Goal: Task Accomplishment & Management: Use online tool/utility

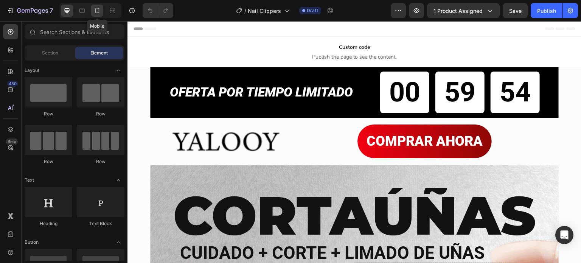
click at [98, 13] on icon at bounding box center [97, 10] width 4 height 5
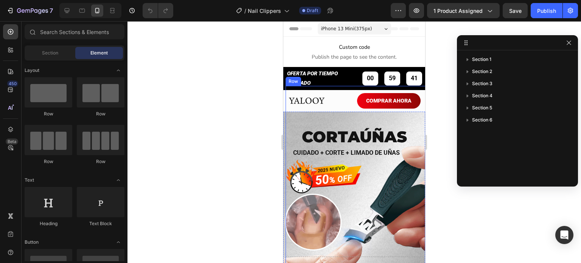
scroll to position [76, 0]
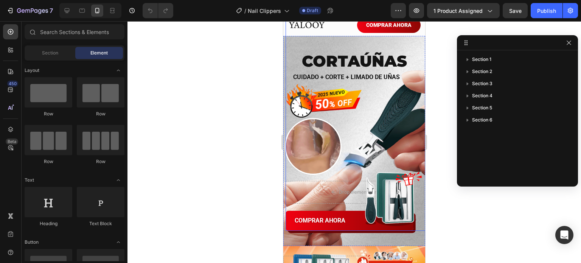
click at [290, 98] on div "COMPRAR AHORA Button" at bounding box center [356, 120] width 142 height 220
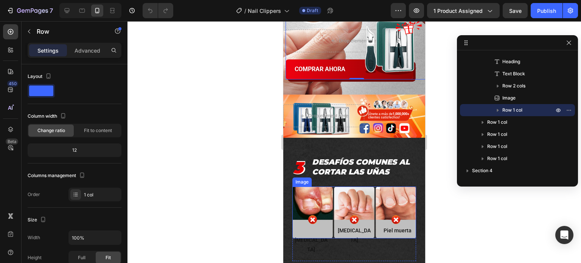
scroll to position [302, 0]
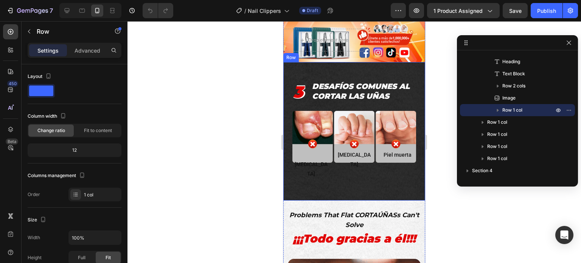
click at [286, 165] on div "3 Text Block 3 Text Block DESAFÍOS COMUNES AL CORTAR LAS UÑAS Text Block Row Im…" at bounding box center [354, 131] width 142 height 138
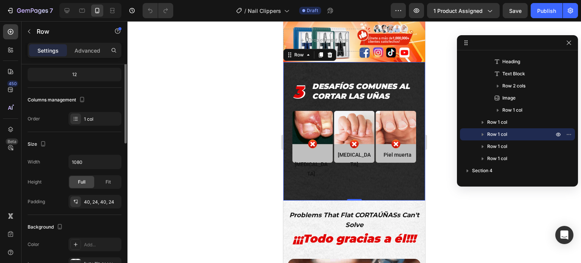
scroll to position [113, 0]
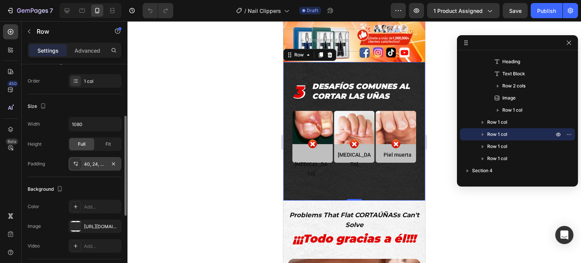
click at [90, 163] on div "40, 24, 40, 24" at bounding box center [95, 164] width 22 height 7
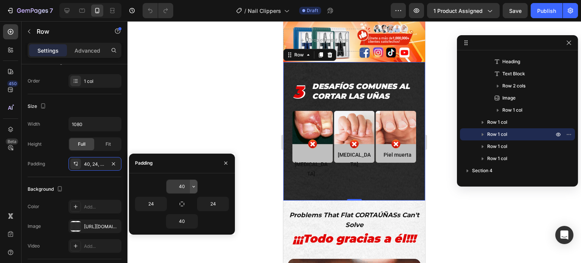
click at [194, 184] on icon "button" at bounding box center [193, 186] width 6 height 6
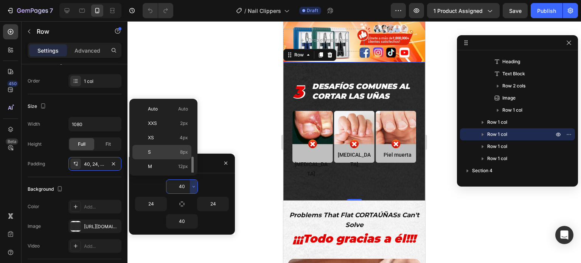
scroll to position [38, 0]
click at [172, 169] on p "2XL 32px" at bounding box center [168, 171] width 40 height 7
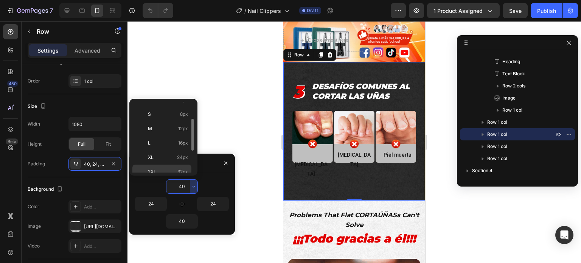
type input "32"
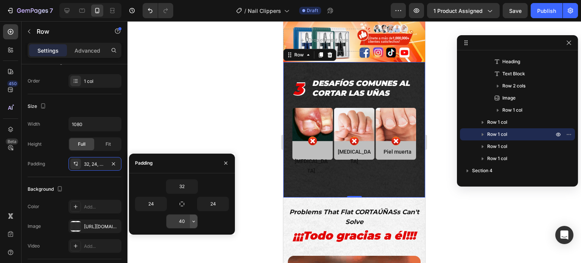
click at [193, 218] on icon "button" at bounding box center [193, 221] width 6 height 6
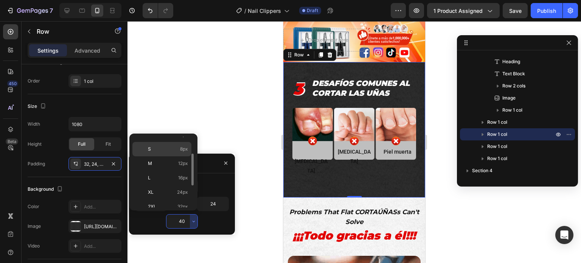
scroll to position [76, 0]
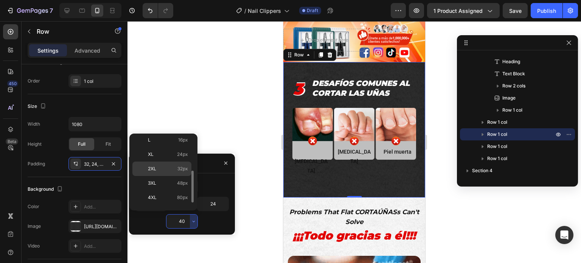
click at [174, 165] on p "2XL 32px" at bounding box center [168, 168] width 40 height 7
type input "32"
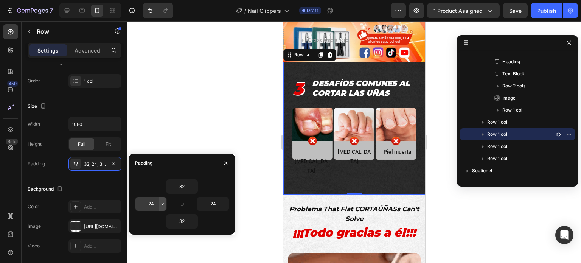
click at [163, 204] on icon "button" at bounding box center [162, 204] width 2 height 2
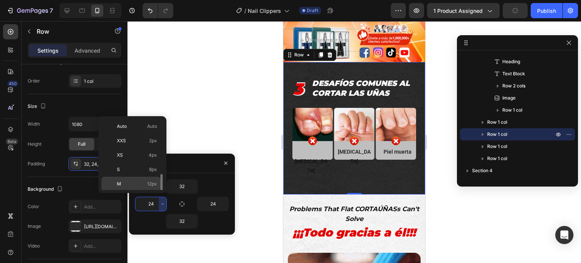
scroll to position [38, 0]
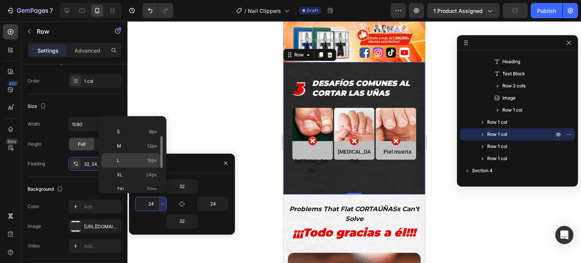
click at [144, 158] on p "L 16px" at bounding box center [137, 160] width 40 height 7
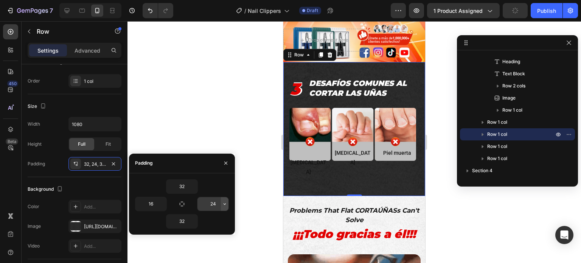
click at [224, 204] on icon "button" at bounding box center [224, 204] width 6 height 6
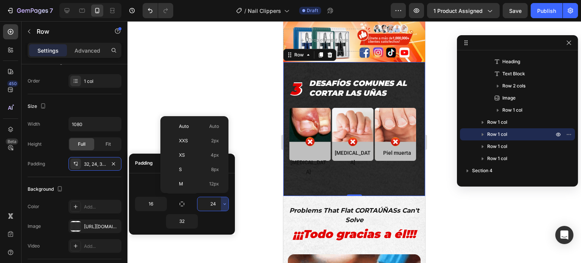
click at [153, 181] on div "32" at bounding box center [182, 186] width 94 height 14
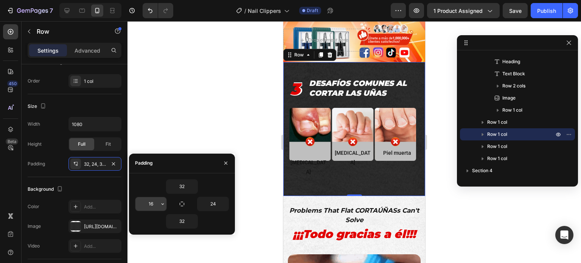
click at [160, 201] on icon "button" at bounding box center [162, 204] width 6 height 6
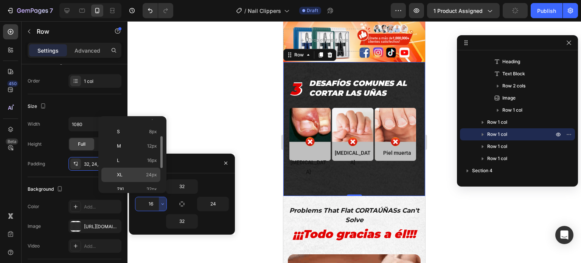
click at [142, 173] on p "XL 24px" at bounding box center [137, 174] width 40 height 7
type input "24"
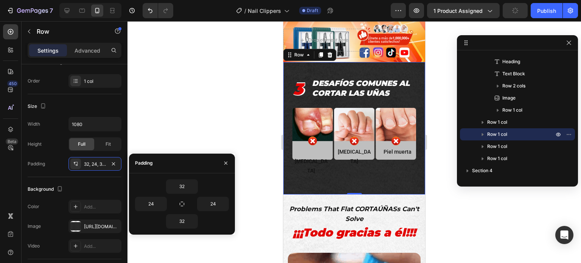
click at [200, 135] on div at bounding box center [353, 142] width 453 height 242
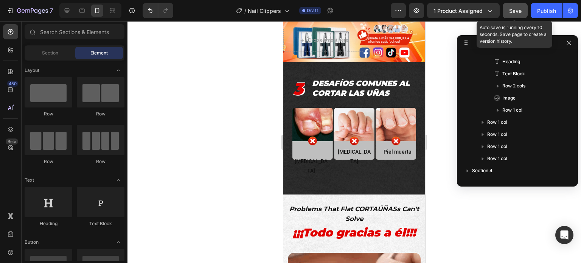
click at [512, 12] on span "Save" at bounding box center [515, 11] width 12 height 6
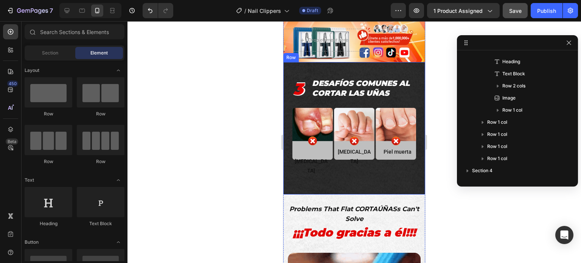
click at [289, 62] on div "3 Text Block 3 Text Block DESAFÍOS COMUNES AL CORTAR LAS UÑAS Text Block Row Im…" at bounding box center [354, 128] width 142 height 132
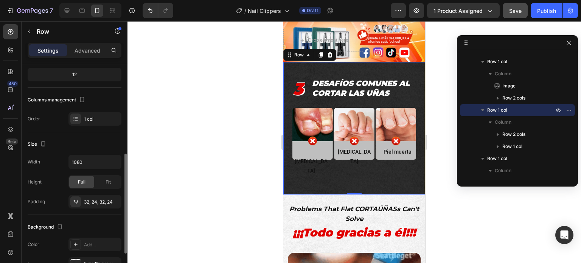
scroll to position [113, 0]
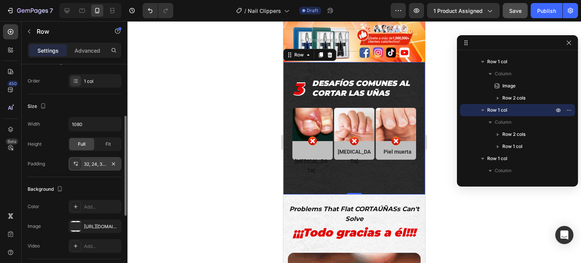
click at [99, 163] on div "32, 24, 32, 24" at bounding box center [95, 164] width 22 height 7
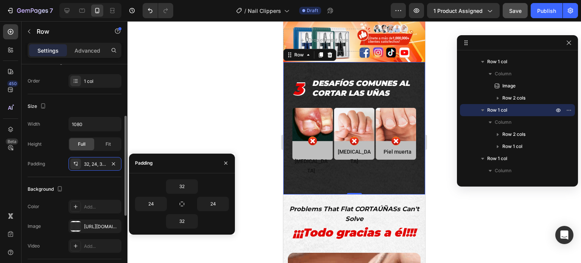
scroll to position [151, 0]
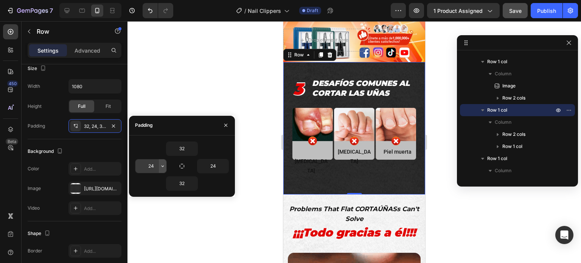
click at [161, 165] on icon "button" at bounding box center [162, 166] width 2 height 2
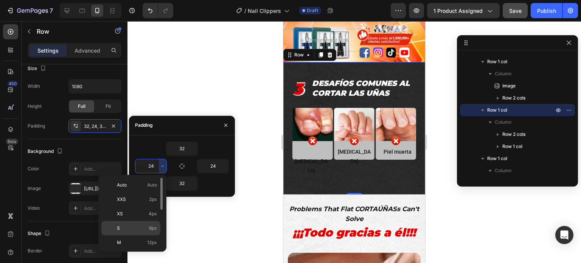
scroll to position [38, 0]
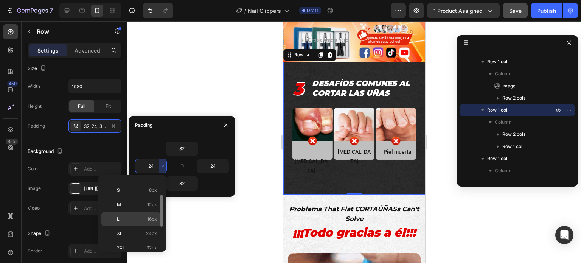
click at [139, 215] on p "L 16px" at bounding box center [137, 218] width 40 height 7
type input "16"
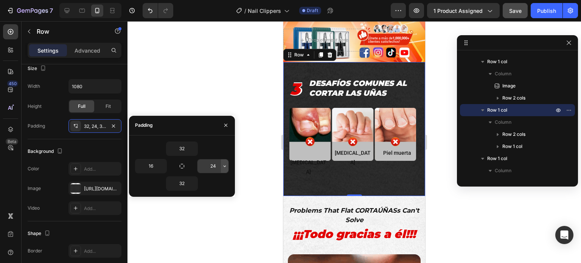
click at [224, 164] on icon "button" at bounding box center [224, 166] width 6 height 6
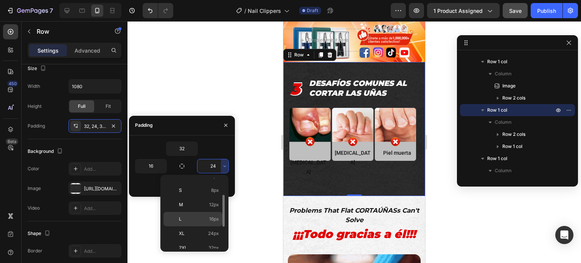
click at [202, 216] on p "L 16px" at bounding box center [199, 218] width 40 height 7
type input "16"
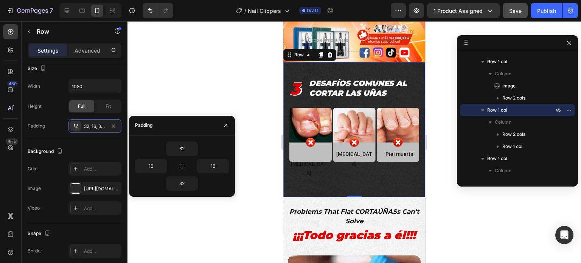
click at [228, 88] on div at bounding box center [353, 142] width 453 height 242
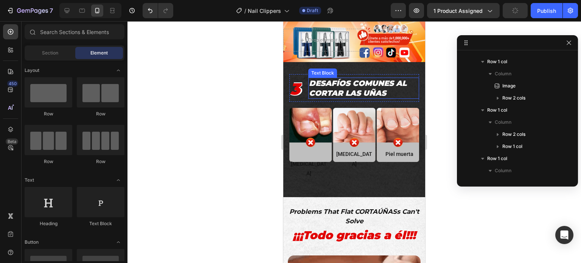
click at [329, 82] on p "DESAFÍOS COMUNES AL CORTAR LAS UÑAS" at bounding box center [363, 88] width 109 height 20
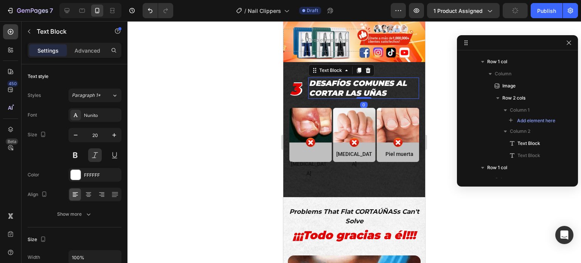
scroll to position [367, 0]
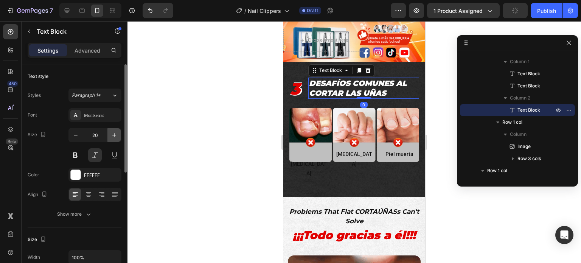
click at [115, 134] on icon "button" at bounding box center [114, 135] width 4 height 4
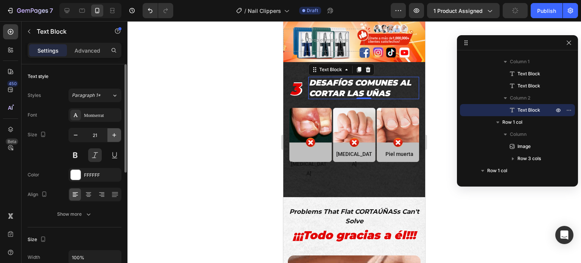
click at [115, 134] on icon "button" at bounding box center [114, 135] width 4 height 4
type input "22"
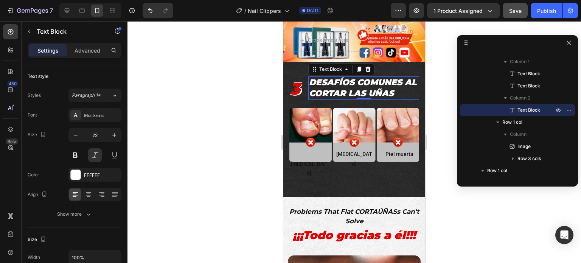
click at [212, 132] on div at bounding box center [353, 142] width 453 height 242
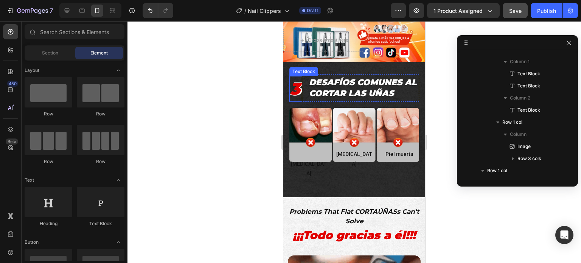
click at [296, 83] on p "3" at bounding box center [295, 89] width 10 height 25
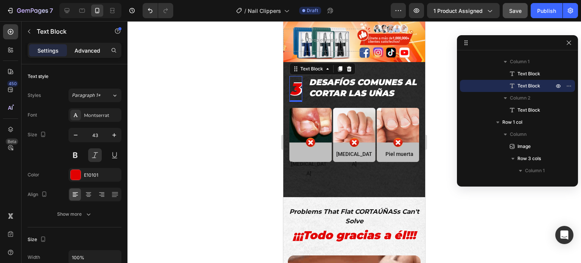
click at [96, 51] on p "Advanced" at bounding box center [87, 50] width 26 height 8
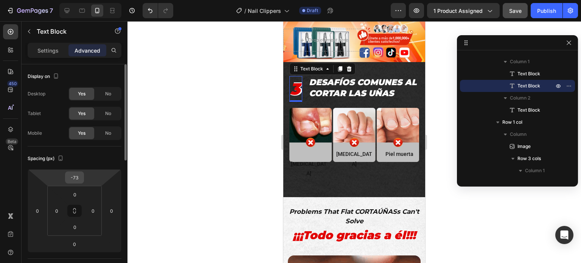
click at [77, 179] on input "-73" at bounding box center [74, 177] width 15 height 11
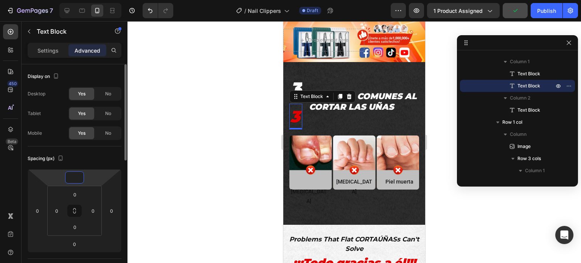
type input "0"
click at [0, 0] on div "Spacing (px) 0 0 0 0 0 0 0 0" at bounding box center [0, 0] width 0 height 0
click at [50, 53] on p "Settings" at bounding box center [47, 50] width 21 height 8
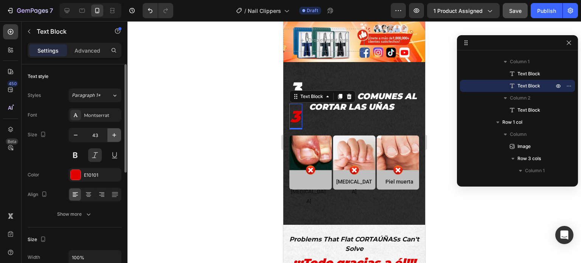
click at [115, 135] on icon "button" at bounding box center [114, 135] width 4 height 4
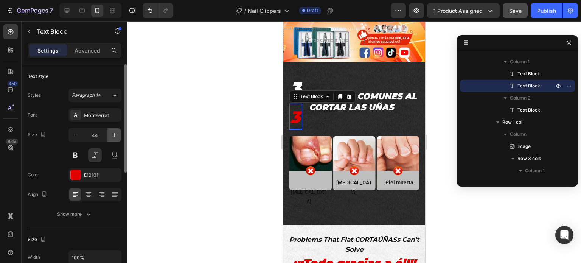
click at [115, 135] on icon "button" at bounding box center [114, 135] width 4 height 4
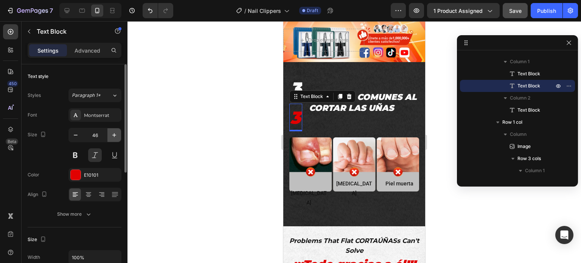
click at [115, 135] on icon "button" at bounding box center [114, 135] width 4 height 4
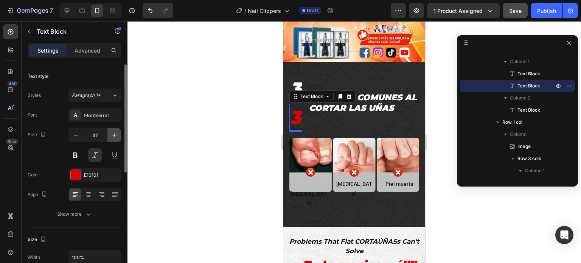
click at [115, 135] on icon "button" at bounding box center [114, 135] width 4 height 4
type input "48"
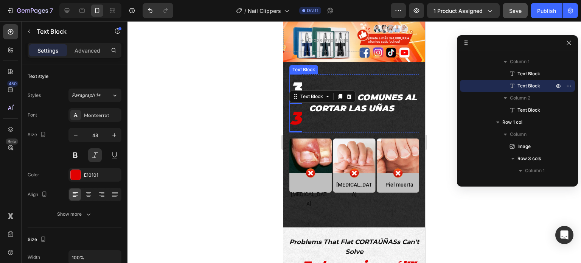
click at [298, 75] on p "3" at bounding box center [295, 89] width 11 height 28
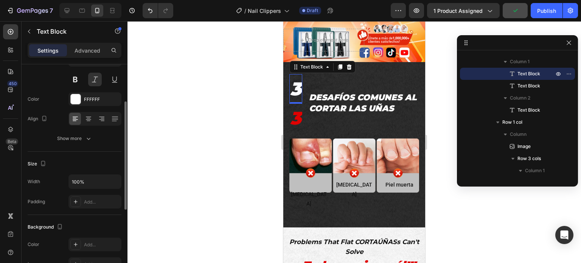
scroll to position [38, 0]
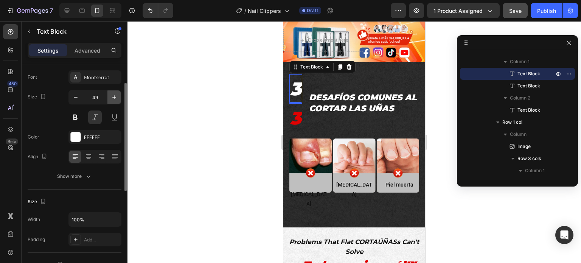
click at [113, 98] on icon "button" at bounding box center [114, 97] width 8 height 8
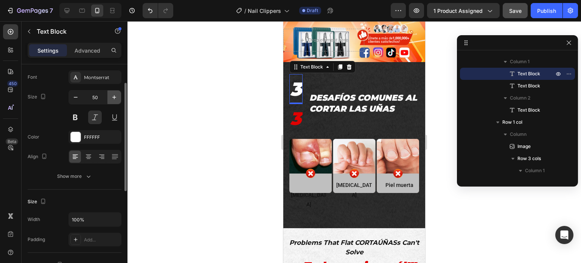
click at [113, 98] on icon "button" at bounding box center [114, 97] width 8 height 8
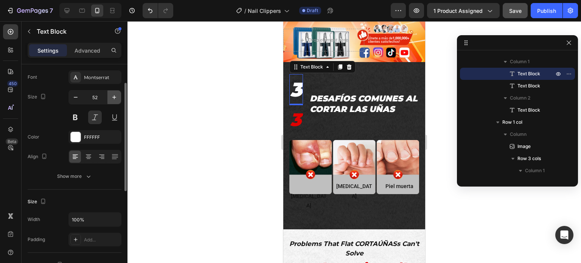
click at [114, 95] on icon "button" at bounding box center [114, 97] width 8 height 8
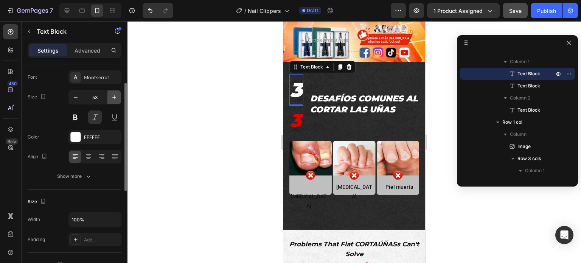
click at [114, 95] on icon "button" at bounding box center [114, 97] width 4 height 4
type input "54"
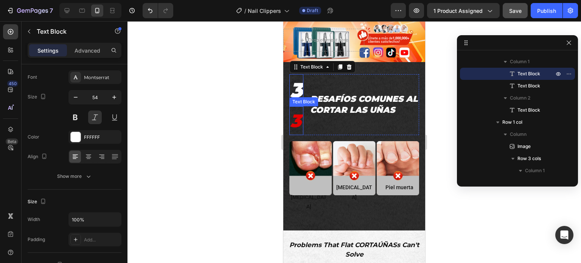
click at [297, 113] on p "3" at bounding box center [295, 120] width 11 height 27
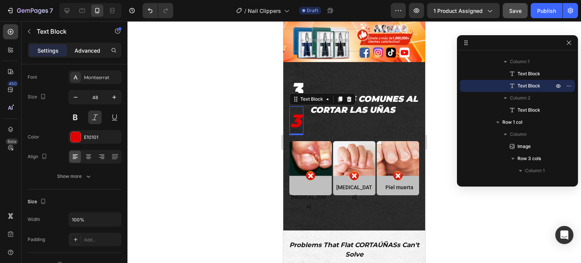
click at [88, 54] on p "Advanced" at bounding box center [87, 50] width 26 height 8
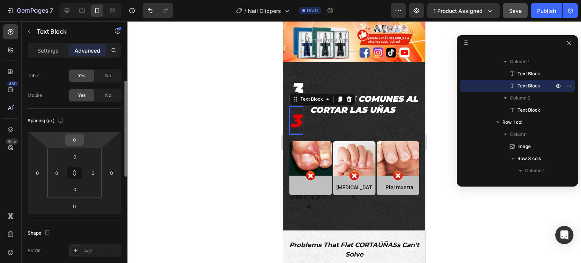
click at [71, 142] on input "0" at bounding box center [74, 139] width 15 height 11
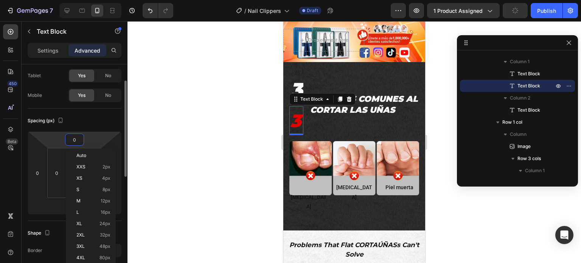
paste input "-73"
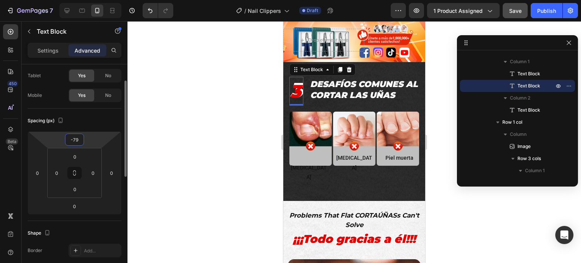
type input "-80"
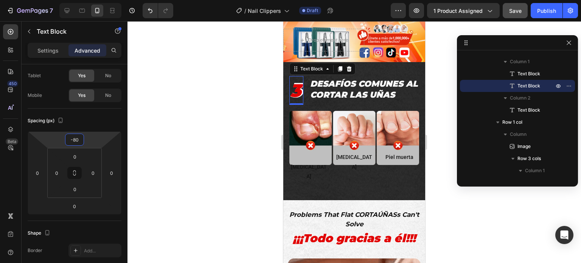
click at [251, 153] on div at bounding box center [353, 142] width 453 height 242
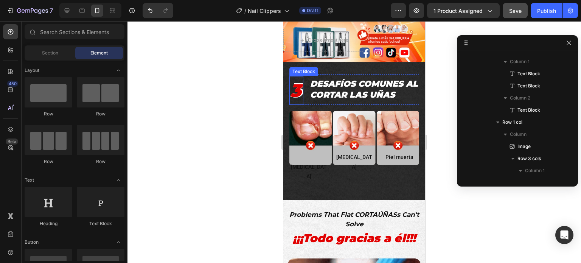
click at [296, 78] on p "3" at bounding box center [295, 90] width 11 height 27
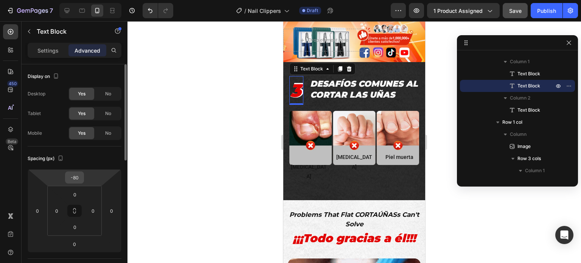
click at [77, 175] on input "-80" at bounding box center [74, 177] width 15 height 11
type input "-81"
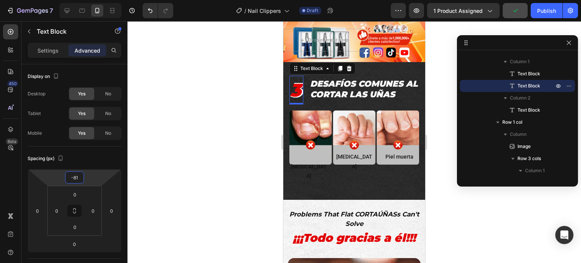
click at [209, 139] on div at bounding box center [353, 142] width 453 height 242
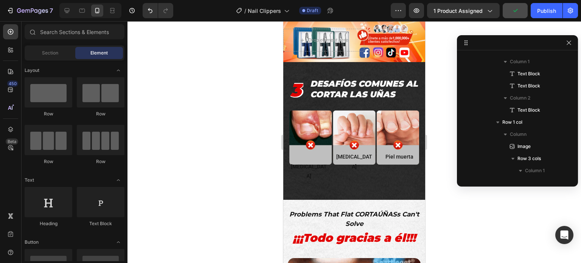
click at [209, 139] on div at bounding box center [353, 142] width 453 height 242
click at [298, 82] on p "3" at bounding box center [295, 89] width 11 height 27
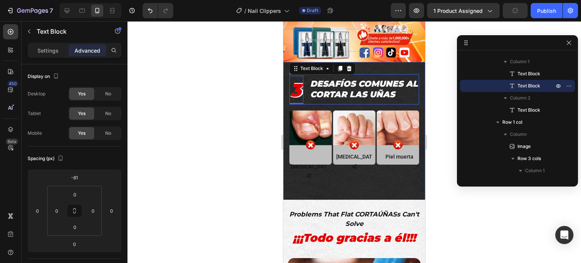
click at [305, 93] on div "3 Text Block 3 Text Block 0 DESAFÍOS COMUNES AL CORTAR LAS UÑAS Text Block Row" at bounding box center [354, 89] width 130 height 30
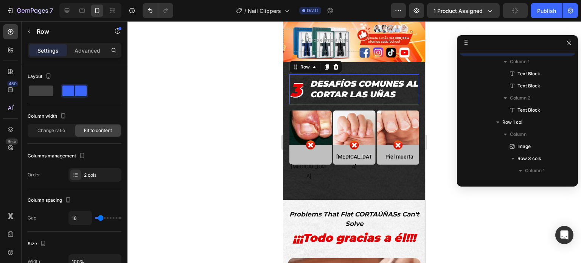
scroll to position [306, 0]
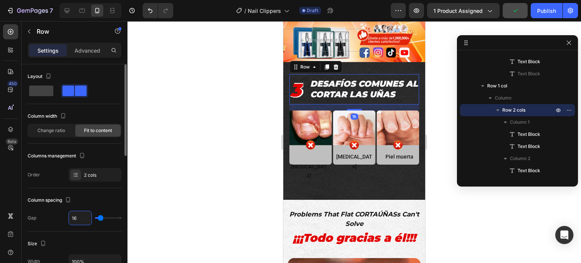
click at [81, 218] on input "16" at bounding box center [80, 218] width 23 height 14
type input "8"
type input "0"
type input "1"
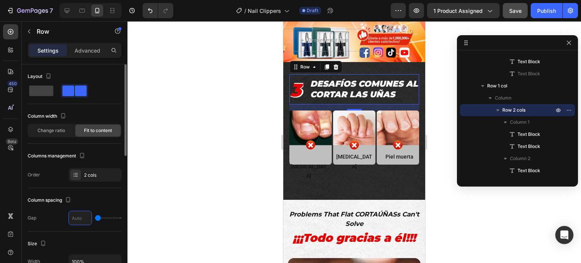
type input "1"
type input "16"
click at [297, 80] on p "3" at bounding box center [295, 89] width 11 height 27
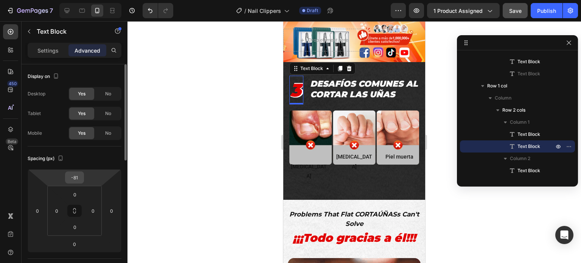
click at [79, 177] on input "-81" at bounding box center [74, 177] width 15 height 11
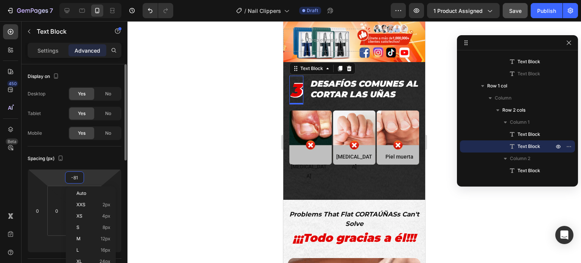
type input "-80"
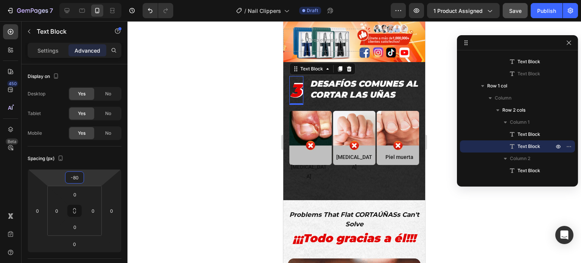
click at [191, 122] on div at bounding box center [353, 142] width 453 height 242
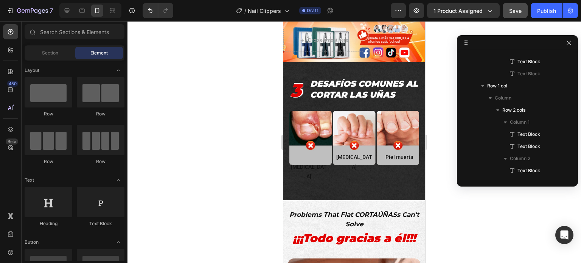
click at [191, 122] on div at bounding box center [353, 142] width 453 height 242
click at [297, 87] on p "3" at bounding box center [295, 90] width 11 height 27
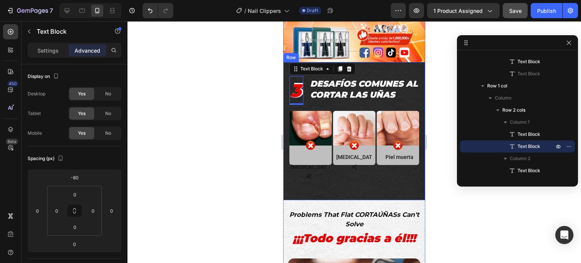
click at [242, 115] on div at bounding box center [353, 142] width 453 height 242
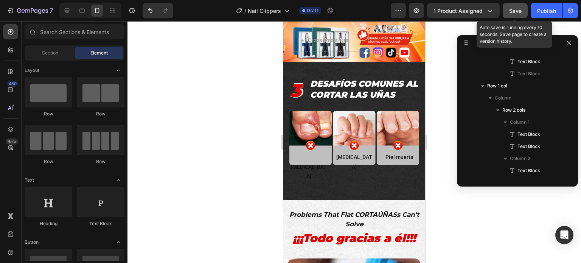
click at [515, 12] on span "Save" at bounding box center [515, 11] width 12 height 6
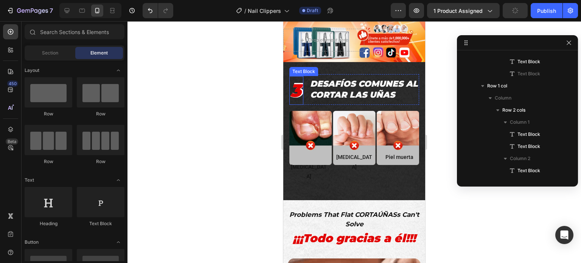
click at [294, 80] on p "3" at bounding box center [295, 90] width 11 height 27
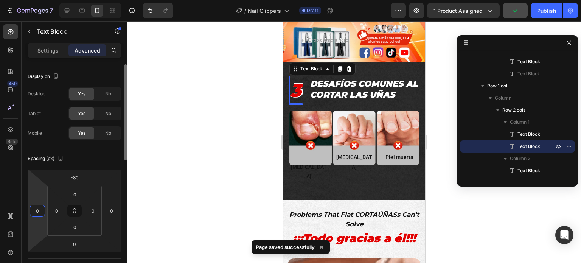
click at [36, 209] on input "0" at bounding box center [37, 210] width 11 height 11
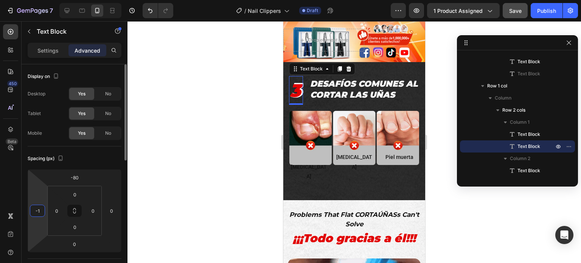
type input "-2"
click at [224, 113] on div at bounding box center [353, 142] width 453 height 242
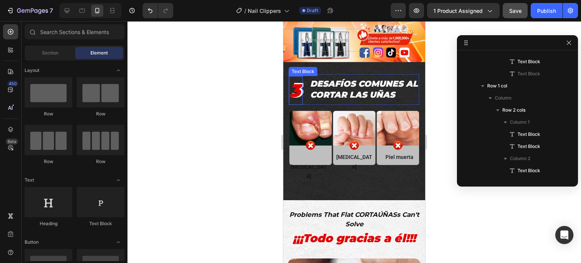
click at [293, 79] on p "3" at bounding box center [294, 90] width 11 height 27
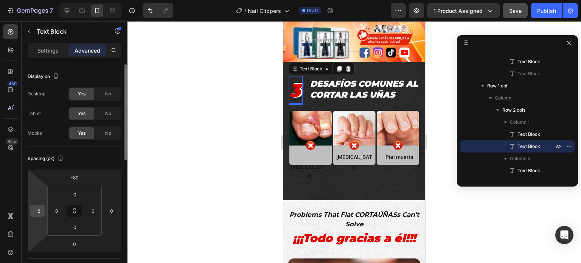
click at [35, 209] on input "-2" at bounding box center [37, 210] width 11 height 11
type input "0"
click at [203, 166] on div at bounding box center [353, 142] width 453 height 242
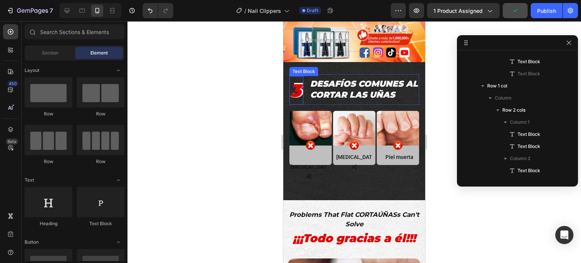
click at [299, 77] on p "3" at bounding box center [295, 90] width 11 height 27
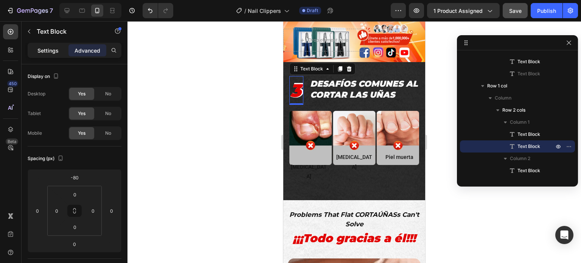
click at [54, 49] on p "Settings" at bounding box center [47, 50] width 21 height 8
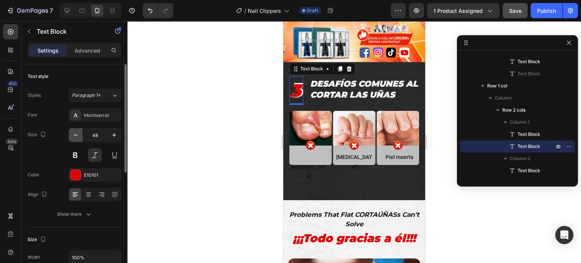
click at [76, 135] on icon "button" at bounding box center [76, 135] width 4 height 1
type input "47"
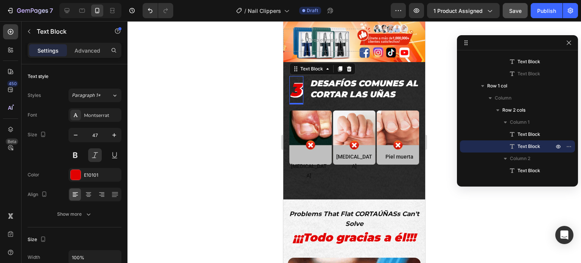
click at [192, 144] on div at bounding box center [353, 142] width 453 height 242
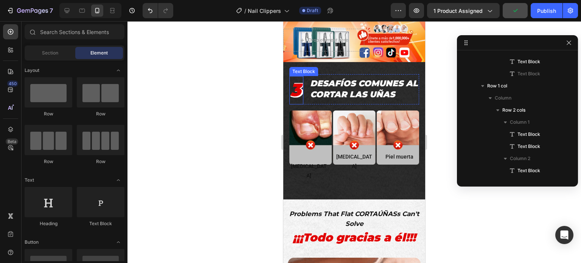
click at [299, 81] on p "3" at bounding box center [295, 90] width 11 height 27
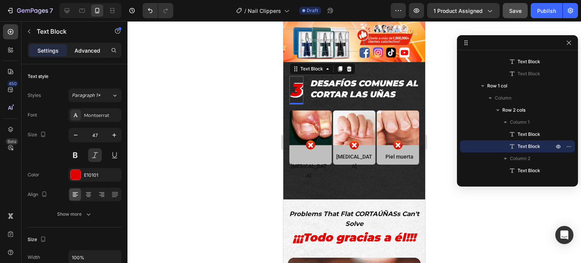
click at [88, 55] on div "Advanced" at bounding box center [87, 50] width 38 height 12
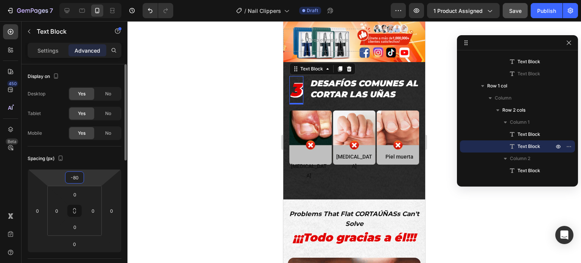
click at [80, 176] on input "-80" at bounding box center [74, 177] width 15 height 11
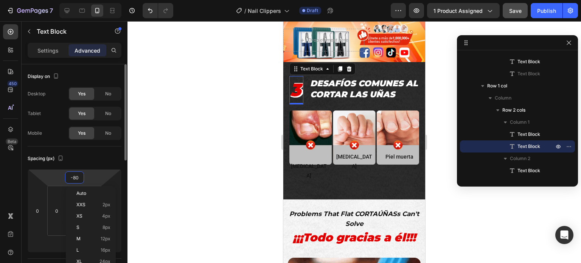
type input "0"
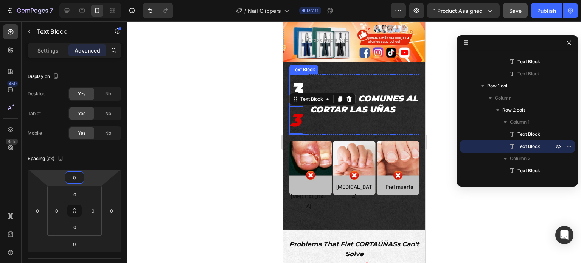
click at [298, 80] on p "3" at bounding box center [296, 90] width 12 height 31
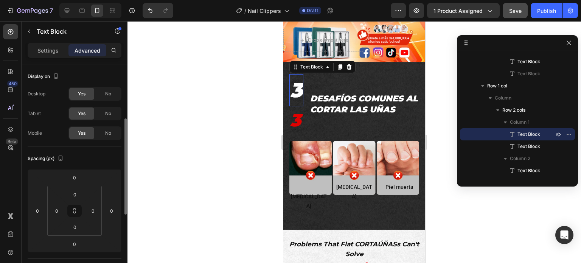
click at [298, 79] on p "3" at bounding box center [296, 90] width 12 height 31
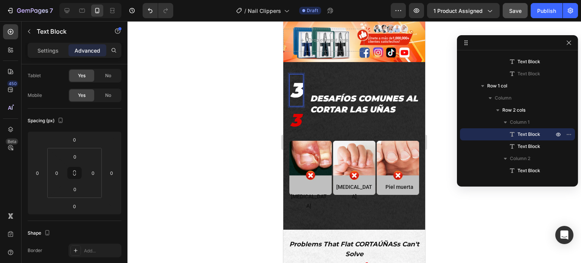
click at [235, 108] on div at bounding box center [353, 142] width 453 height 242
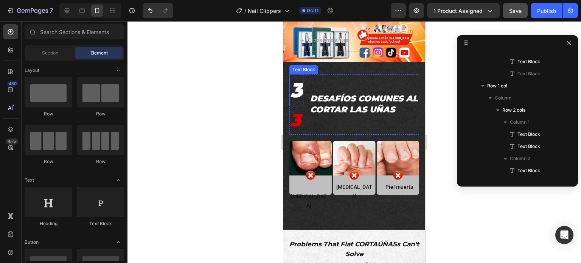
click at [299, 85] on p "3" at bounding box center [296, 90] width 12 height 31
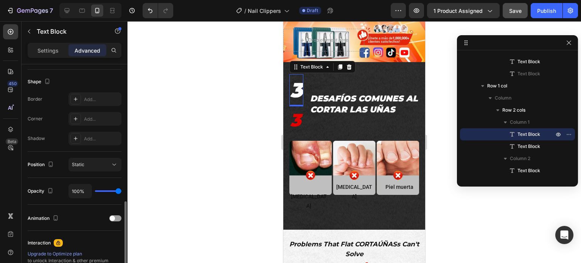
scroll to position [227, 0]
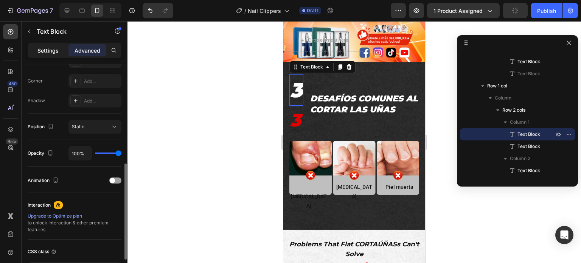
click at [45, 53] on p "Settings" at bounding box center [47, 50] width 21 height 8
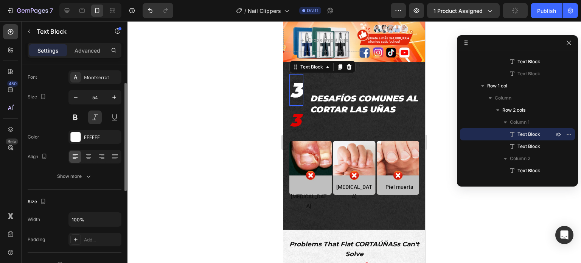
scroll to position [0, 0]
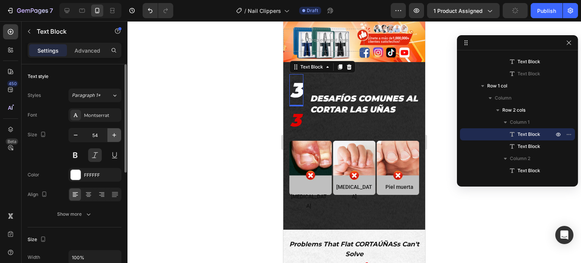
click at [114, 135] on icon "button" at bounding box center [114, 135] width 4 height 4
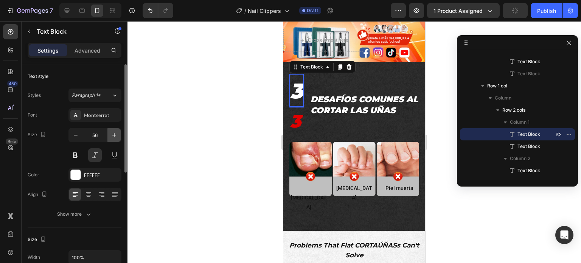
click at [114, 135] on icon "button" at bounding box center [114, 135] width 4 height 4
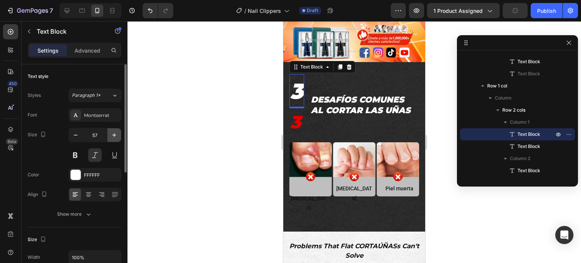
click at [114, 135] on icon "button" at bounding box center [114, 135] width 4 height 4
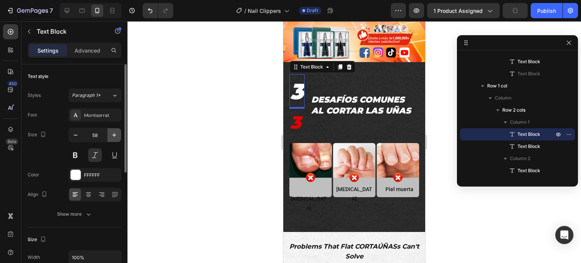
click at [114, 135] on icon "button" at bounding box center [114, 135] width 4 height 4
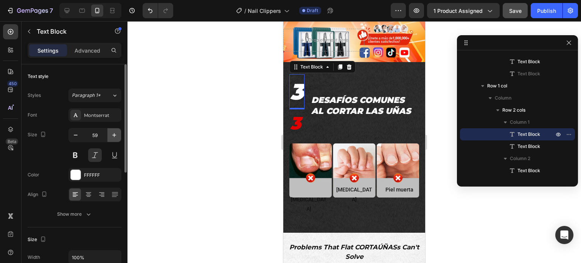
click at [114, 135] on icon "button" at bounding box center [114, 135] width 4 height 4
type input "60"
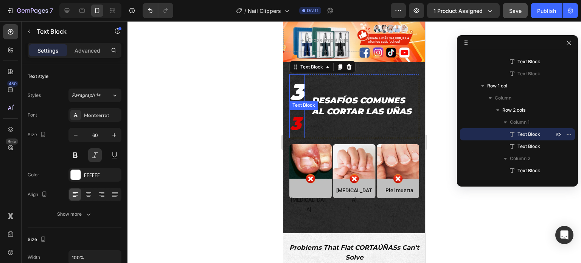
click at [293, 117] on p "3" at bounding box center [295, 123] width 11 height 27
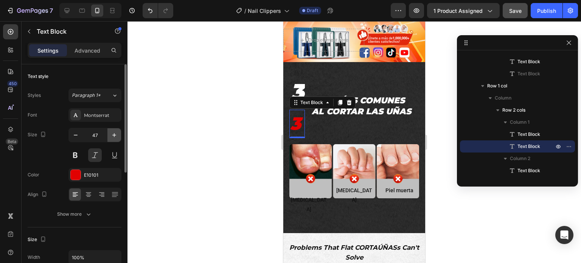
click at [111, 137] on icon "button" at bounding box center [114, 135] width 8 height 8
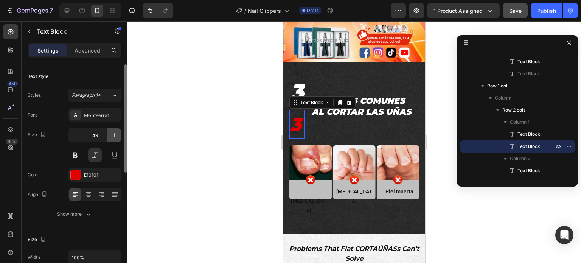
click at [111, 137] on icon "button" at bounding box center [114, 135] width 8 height 8
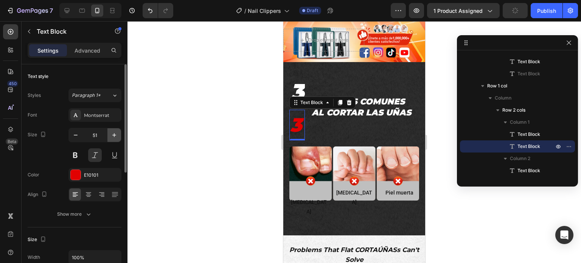
click at [111, 137] on icon "button" at bounding box center [114, 135] width 8 height 8
type input "52"
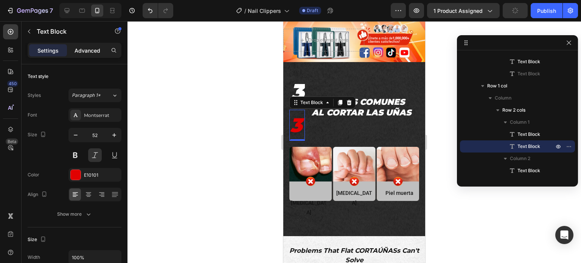
click at [97, 50] on p "Advanced" at bounding box center [87, 50] width 26 height 8
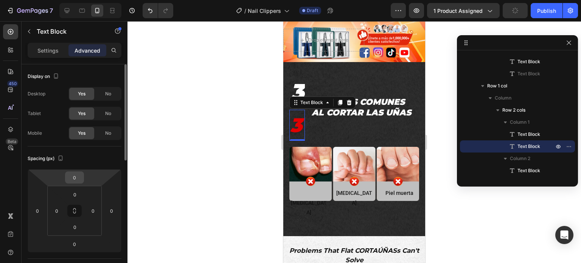
click at [79, 178] on input "0" at bounding box center [74, 177] width 15 height 11
paste input "-73"
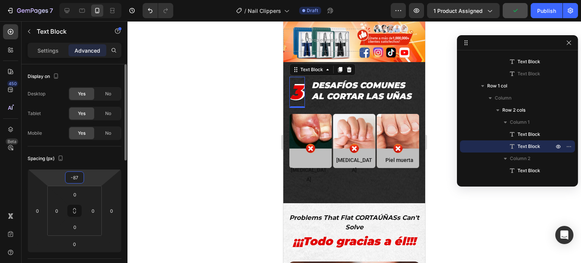
type input "-88"
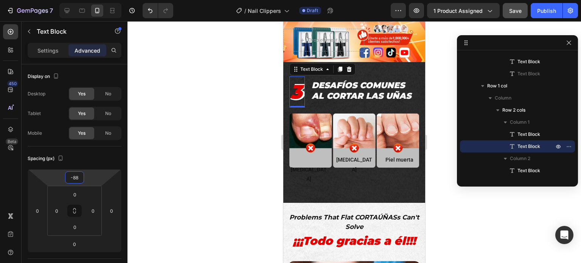
click at [201, 148] on div at bounding box center [353, 142] width 453 height 242
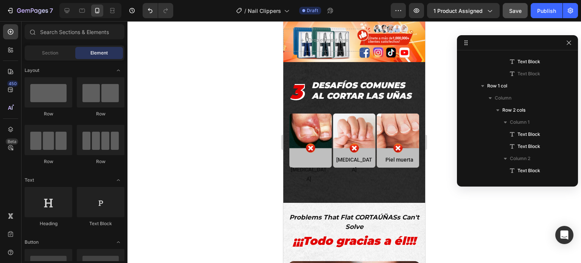
click at [196, 150] on div at bounding box center [353, 142] width 453 height 242
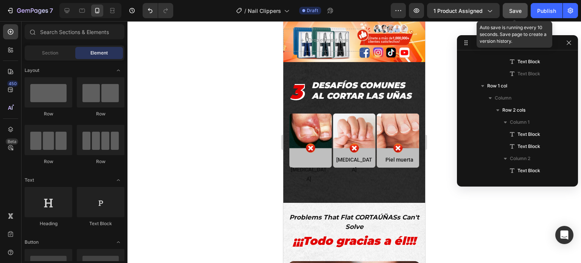
click at [513, 10] on span "Save" at bounding box center [515, 11] width 12 height 6
